Goal: Transaction & Acquisition: Book appointment/travel/reservation

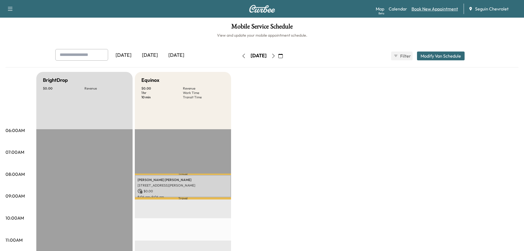
click at [437, 7] on link "Book New Appointment" at bounding box center [435, 9] width 47 height 7
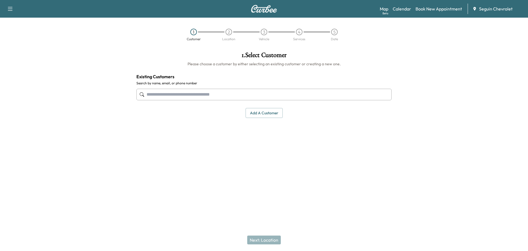
click at [172, 95] on input "text" at bounding box center [264, 95] width 255 height 12
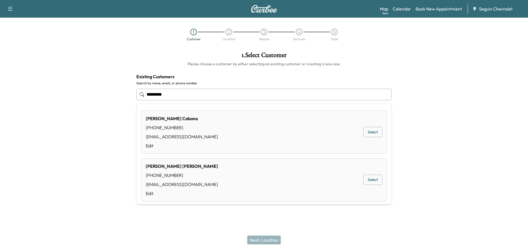
click at [173, 93] on input "*********" at bounding box center [264, 95] width 255 height 12
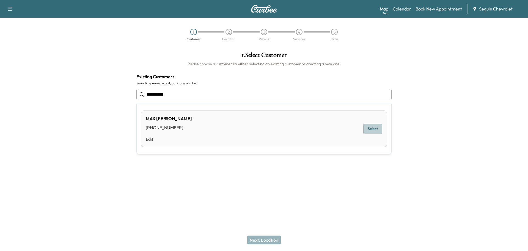
click at [377, 128] on button "Select" at bounding box center [373, 129] width 19 height 10
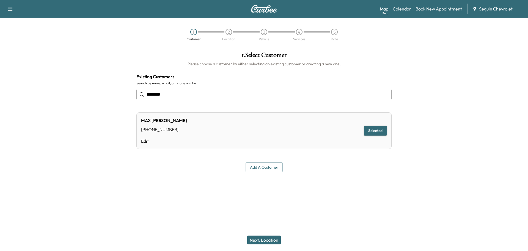
type input "********"
click at [377, 128] on button "Selected" at bounding box center [375, 131] width 23 height 10
click at [271, 236] on button "Next: Location" at bounding box center [264, 239] width 34 height 9
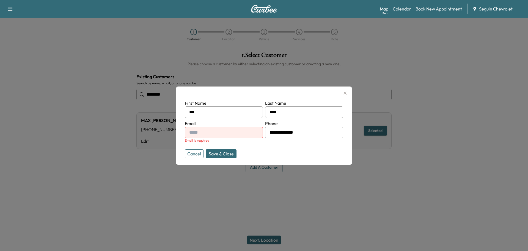
click at [211, 135] on input "text" at bounding box center [224, 133] width 78 height 12
type input "**********"
click at [223, 152] on button "Save & Close" at bounding box center [221, 153] width 31 height 9
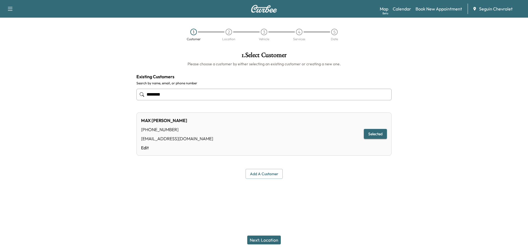
click at [378, 131] on button "Selected" at bounding box center [375, 134] width 23 height 10
click at [269, 238] on button "Next: Location" at bounding box center [264, 239] width 34 height 9
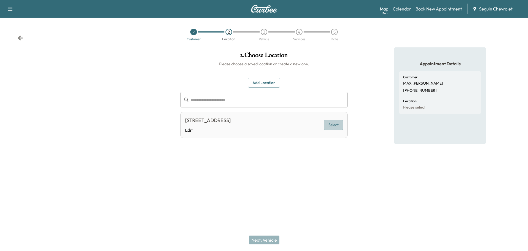
click at [336, 121] on button "Select" at bounding box center [333, 125] width 19 height 10
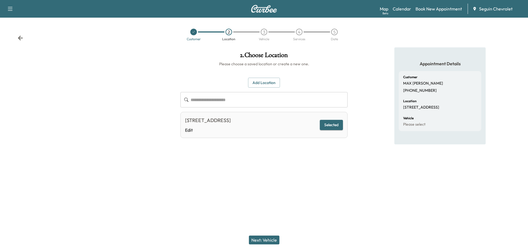
click at [271, 237] on button "Next: Vehicle" at bounding box center [264, 239] width 31 height 9
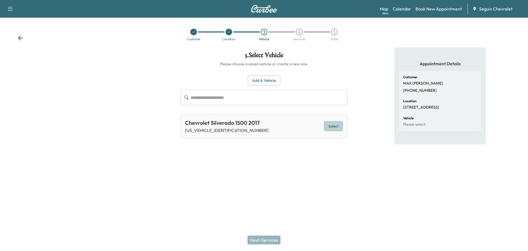
click at [334, 125] on button "Select" at bounding box center [333, 126] width 19 height 10
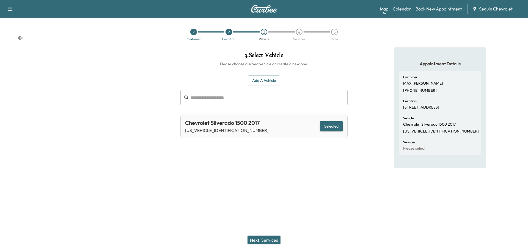
click at [268, 238] on button "Next: Services" at bounding box center [264, 239] width 33 height 9
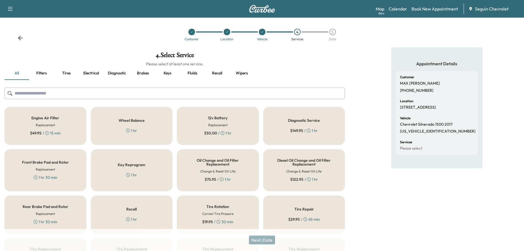
click at [140, 220] on div "Recall 1 hr" at bounding box center [132, 214] width 82 height 38
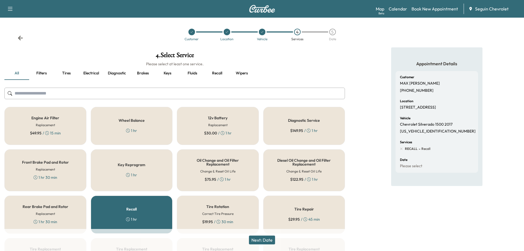
click at [269, 238] on button "Next: Date" at bounding box center [262, 239] width 26 height 9
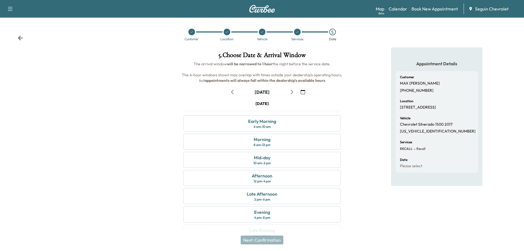
click at [304, 90] on icon "button" at bounding box center [303, 92] width 4 height 4
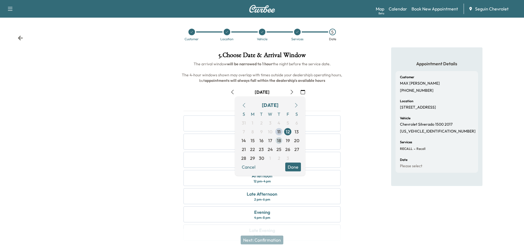
click at [280, 140] on span "18" at bounding box center [279, 140] width 4 height 7
click at [294, 164] on button "Done" at bounding box center [293, 166] width 16 height 9
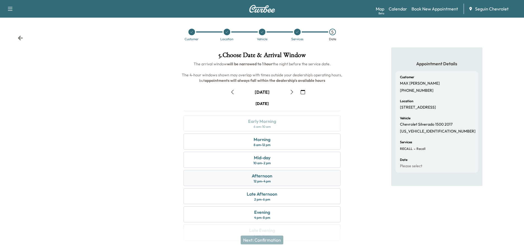
click at [289, 177] on div "Afternoon 12 pm - 4 pm" at bounding box center [262, 178] width 157 height 16
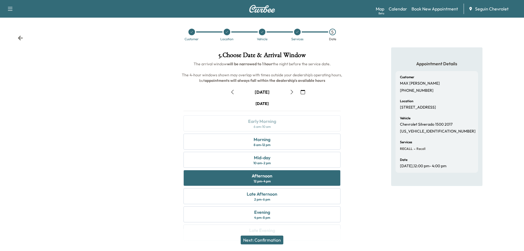
click at [279, 238] on button "Next: Confirmation" at bounding box center [262, 239] width 43 height 9
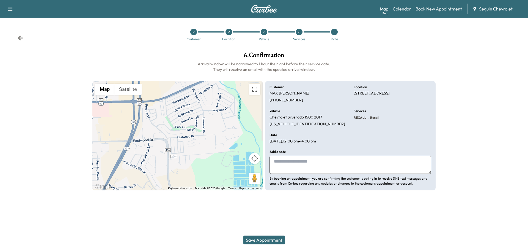
click at [295, 168] on textarea at bounding box center [351, 165] width 162 height 18
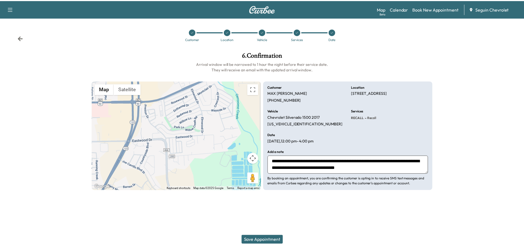
scroll to position [4, 0]
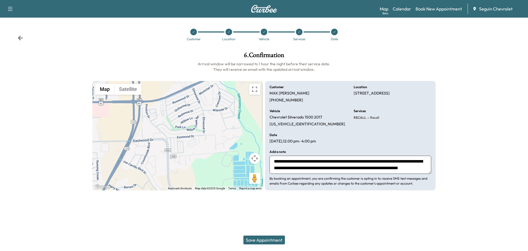
type textarea "**********"
click at [268, 238] on button "Save Appointment" at bounding box center [265, 239] width 42 height 9
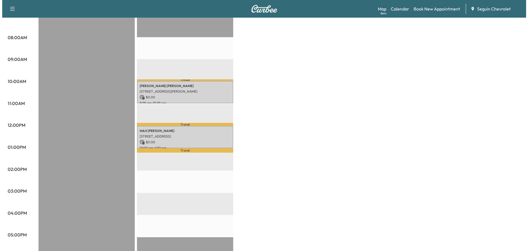
scroll to position [138, 0]
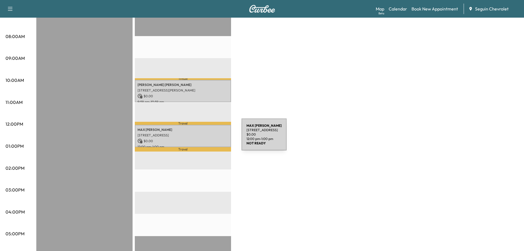
click at [200, 138] on p "$ 0.00" at bounding box center [183, 140] width 91 height 5
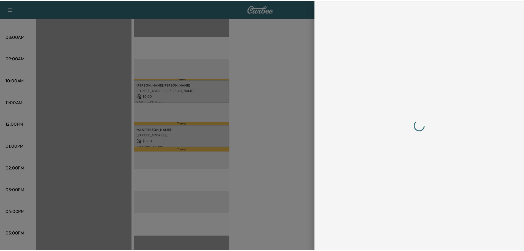
scroll to position [0, 0]
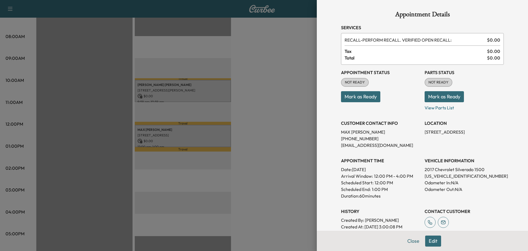
click at [283, 71] on div at bounding box center [264, 125] width 528 height 251
